Goal: Transaction & Acquisition: Book appointment/travel/reservation

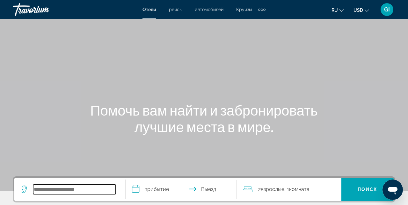
click at [80, 190] on input "Search hotel destination" at bounding box center [74, 190] width 83 height 10
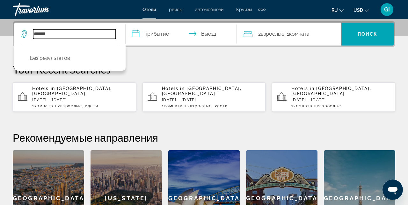
scroll to position [151, 0]
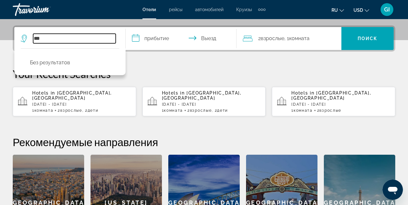
type input "*"
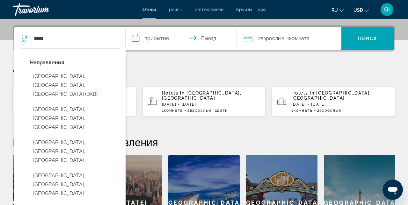
click at [97, 83] on button "[GEOGRAPHIC_DATA], [GEOGRAPHIC_DATA], [GEOGRAPHIC_DATA] (DXB)" at bounding box center [74, 85] width 89 height 30
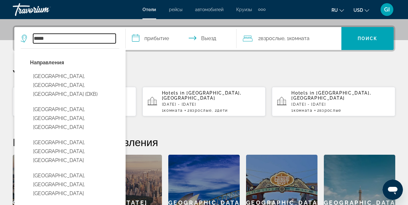
type input "**********"
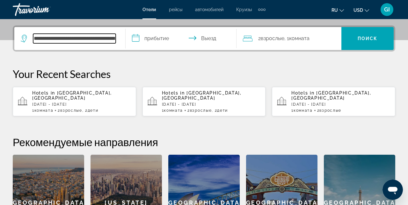
scroll to position [151, 0]
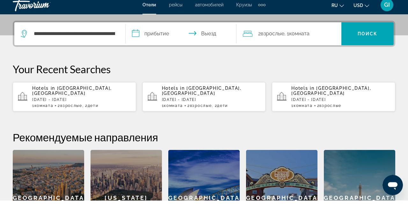
click at [155, 39] on input "**********" at bounding box center [183, 39] width 114 height 25
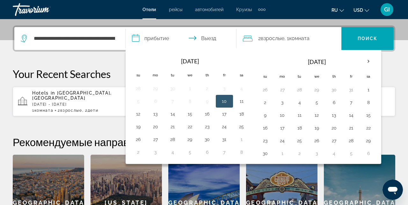
click at [363, 62] on th "Next month" at bounding box center [368, 61] width 17 height 14
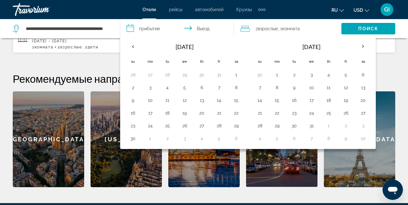
scroll to position [215, 0]
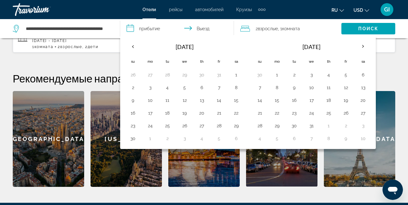
click at [294, 128] on button "30" at bounding box center [294, 125] width 10 height 9
click at [343, 115] on button "26" at bounding box center [346, 113] width 10 height 9
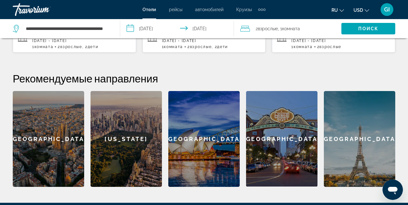
click at [200, 25] on input "**********" at bounding box center [178, 29] width 116 height 21
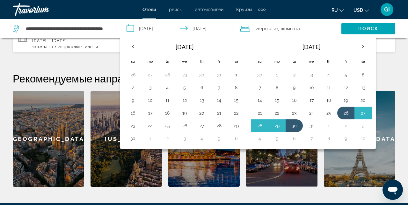
click at [292, 127] on button "30" at bounding box center [294, 125] width 10 height 9
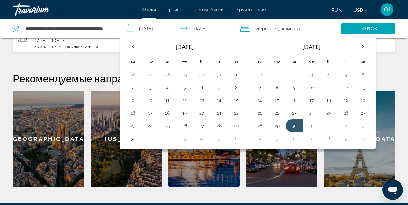
click at [360, 128] on button "3" at bounding box center [363, 125] width 10 height 9
type input "**********"
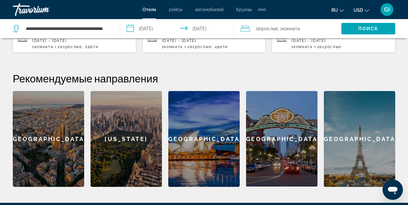
click at [303, 30] on div "2 Взрослый Взрослые , 1 Комната номера" at bounding box center [290, 28] width 101 height 9
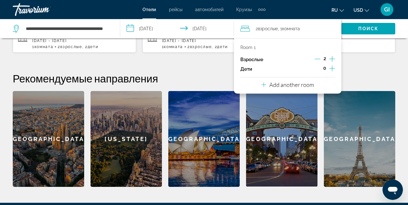
click at [334, 73] on button "Increment children" at bounding box center [332, 69] width 6 height 10
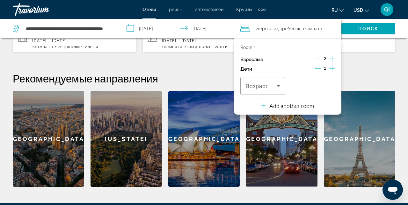
click at [331, 72] on button "Increment children" at bounding box center [332, 69] width 6 height 10
click at [273, 85] on span "Travelers: 2 adults, 2 children" at bounding box center [261, 86] width 32 height 8
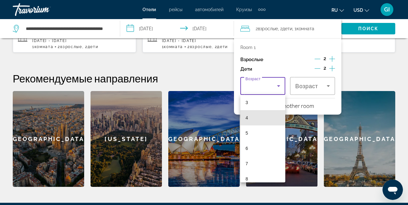
scroll to position [48, 0]
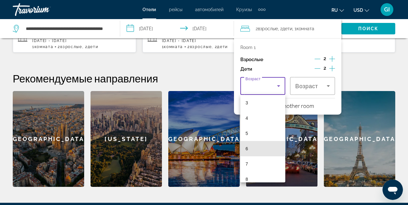
click at [260, 151] on mat-option "6" at bounding box center [262, 148] width 45 height 15
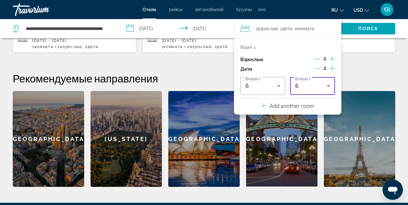
click at [324, 86] on div "6" at bounding box center [311, 86] width 32 height 8
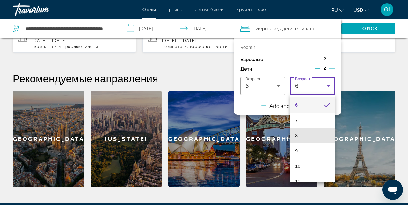
scroll to position [101, 0]
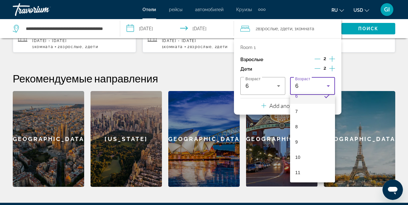
click at [313, 156] on mat-option "10" at bounding box center [312, 157] width 45 height 15
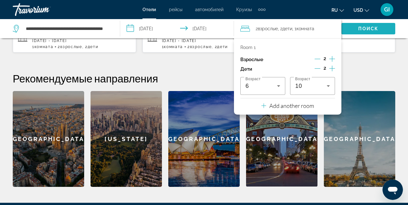
click at [368, 27] on span "Поиск" at bounding box center [368, 28] width 20 height 5
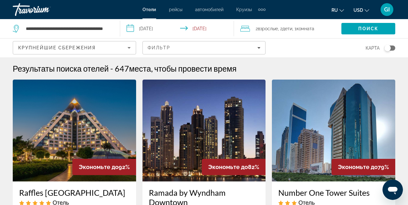
click at [225, 48] on div "Фильтр" at bounding box center [204, 47] width 113 height 5
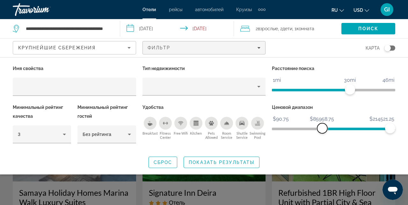
scroll to position [5, 0]
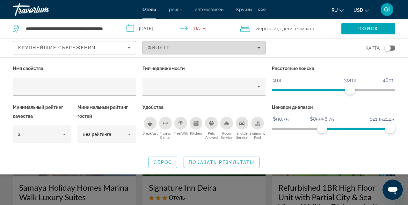
click at [258, 47] on icon "Filters" at bounding box center [258, 47] width 3 height 3
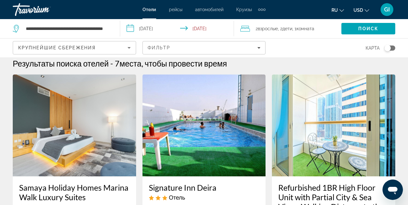
click at [120, 50] on div "Крупнейшие сбережения" at bounding box center [72, 48] width 109 height 8
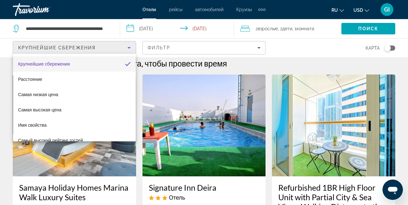
click at [95, 97] on mat-option "Самая низкая цена" at bounding box center [74, 94] width 123 height 15
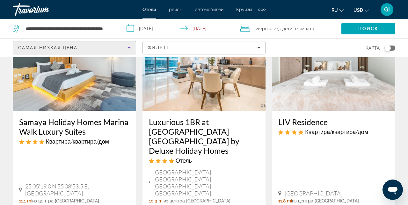
scroll to position [71, 0]
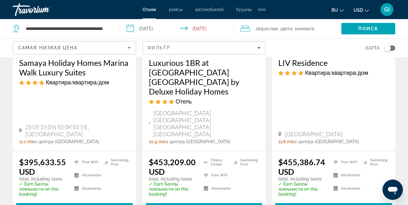
scroll to position [130, 0]
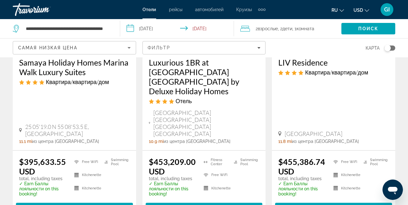
click at [113, 98] on div "Samaya Holiday Homes Marina Walk Luxury Suites Квартира/квартира/дом 25 05'19.0…" at bounding box center [74, 100] width 123 height 99
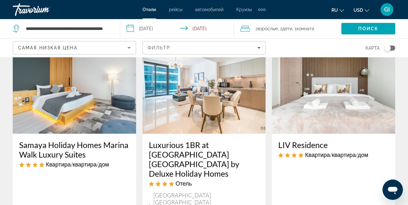
scroll to position [0, 0]
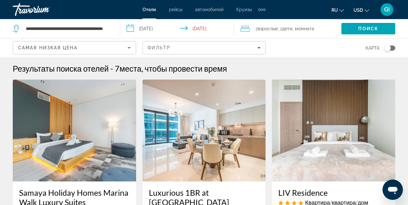
click at [215, 152] on img "Main content" at bounding box center [203, 131] width 123 height 102
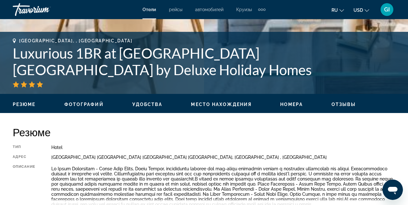
scroll to position [228, 0]
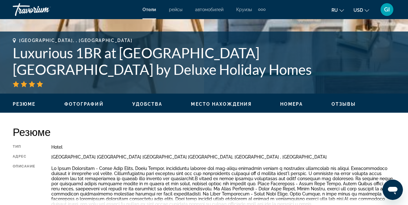
click at [337, 10] on span "ru" at bounding box center [334, 10] width 6 height 5
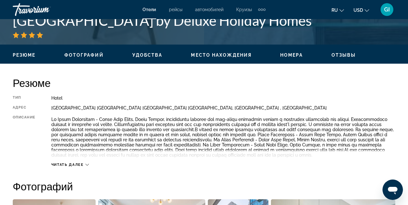
scroll to position [278, 0]
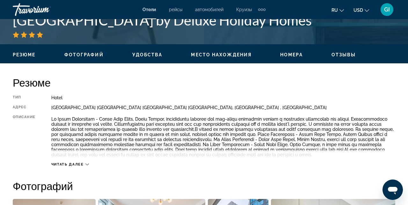
click at [80, 163] on span "Читать далее" at bounding box center [67, 165] width 33 height 4
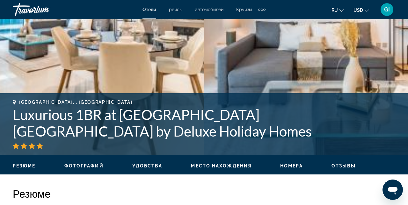
scroll to position [165, 0]
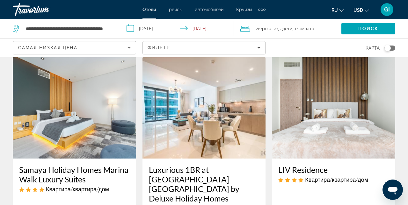
scroll to position [24, 0]
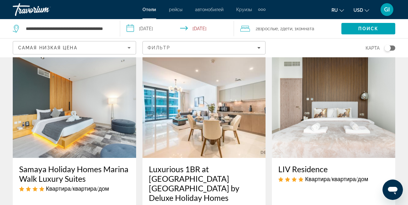
click at [222, 120] on img "Main content" at bounding box center [203, 107] width 123 height 102
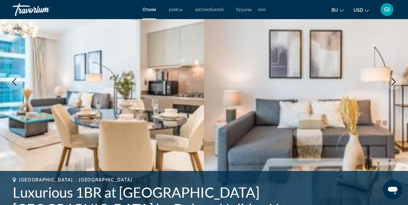
scroll to position [89, 0]
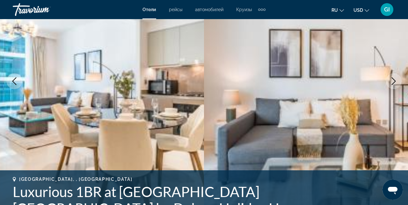
click at [394, 82] on icon "Next image" at bounding box center [394, 81] width 4 height 8
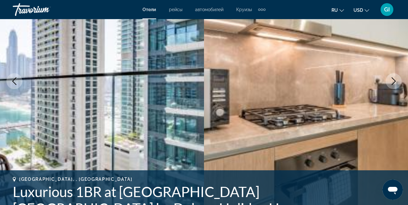
click at [395, 83] on icon "Next image" at bounding box center [394, 81] width 8 height 8
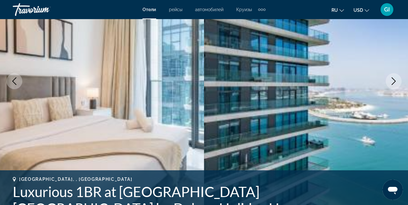
click at [15, 79] on icon "Previous image" at bounding box center [15, 81] width 8 height 8
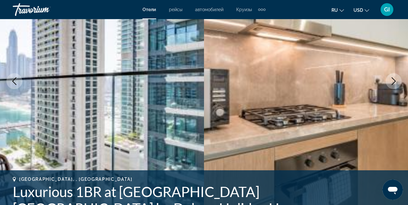
click at [394, 89] on button "Next image" at bounding box center [394, 81] width 16 height 16
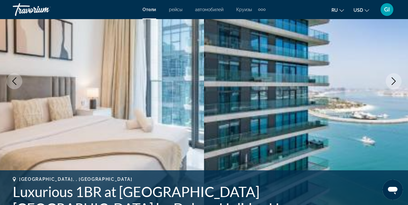
click at [393, 86] on button "Next image" at bounding box center [394, 81] width 16 height 16
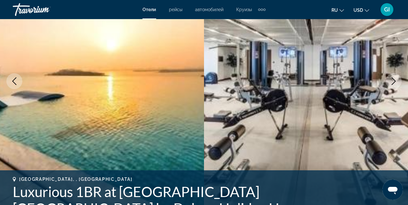
click at [394, 84] on icon "Next image" at bounding box center [394, 81] width 8 height 8
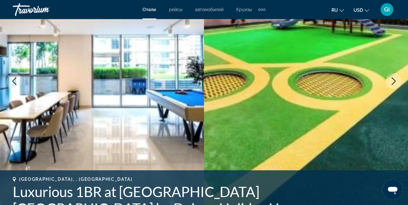
click at [392, 80] on icon "Next image" at bounding box center [394, 81] width 8 height 8
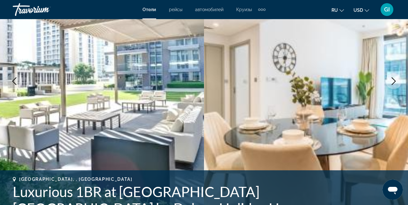
click at [386, 80] on button "Next image" at bounding box center [394, 81] width 16 height 16
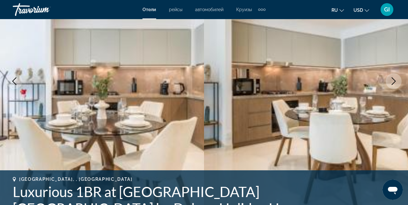
click at [392, 81] on icon "Next image" at bounding box center [394, 81] width 8 height 8
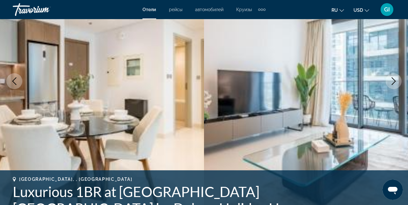
click at [386, 78] on img "Main content" at bounding box center [306, 81] width 204 height 303
click at [387, 75] on img "Main content" at bounding box center [306, 81] width 204 height 303
click at [390, 81] on icon "Next image" at bounding box center [394, 81] width 8 height 8
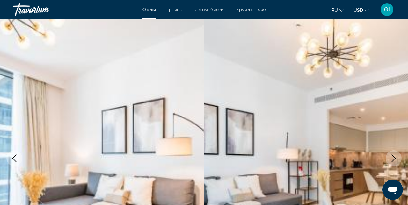
scroll to position [0, 0]
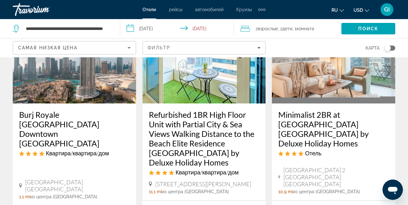
scroll to position [352, 0]
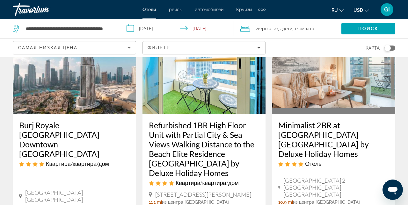
click at [89, 76] on img "Main content" at bounding box center [74, 63] width 123 height 102
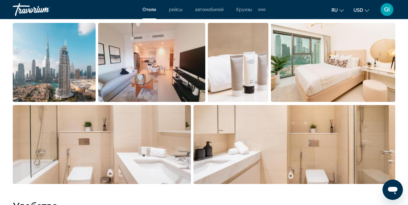
scroll to position [475, 0]
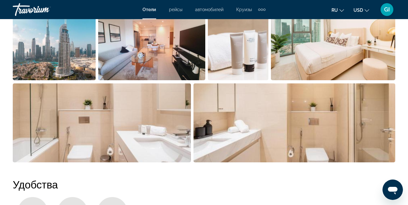
click at [371, 116] on img "Open full-screen image slider" at bounding box center [294, 122] width 202 height 79
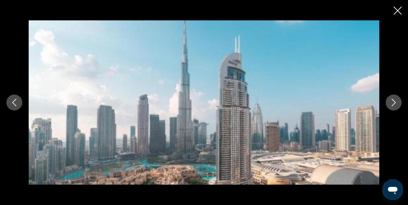
click at [399, 10] on icon "Close slideshow" at bounding box center [398, 11] width 8 height 8
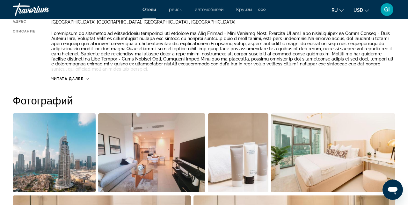
scroll to position [0, 0]
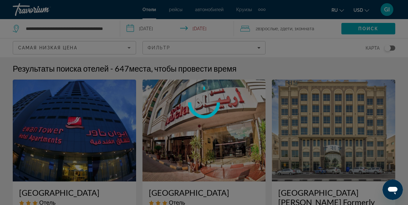
click at [401, 5] on div at bounding box center [204, 102] width 408 height 205
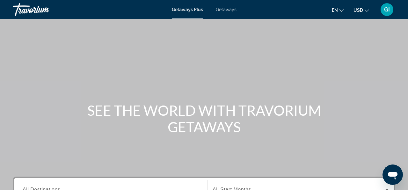
click at [298, 72] on div "Main content" at bounding box center [204, 95] width 408 height 191
click at [362, 13] on button "USD USD ($) MXN (Mex$) CAD (Can$) GBP (£) EUR (€) AUD (A$) NZD (NZ$) CNY (CN¥)" at bounding box center [361, 9] width 16 height 9
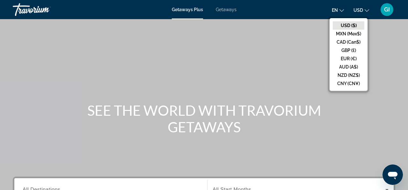
click at [388, 62] on div "Main content" at bounding box center [204, 95] width 408 height 191
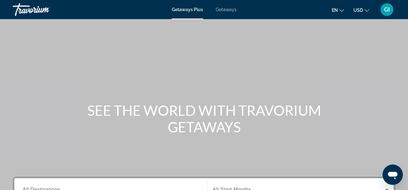
click at [229, 11] on span "Getaways" at bounding box center [226, 9] width 21 height 5
